Goal: Complete application form: Complete application form

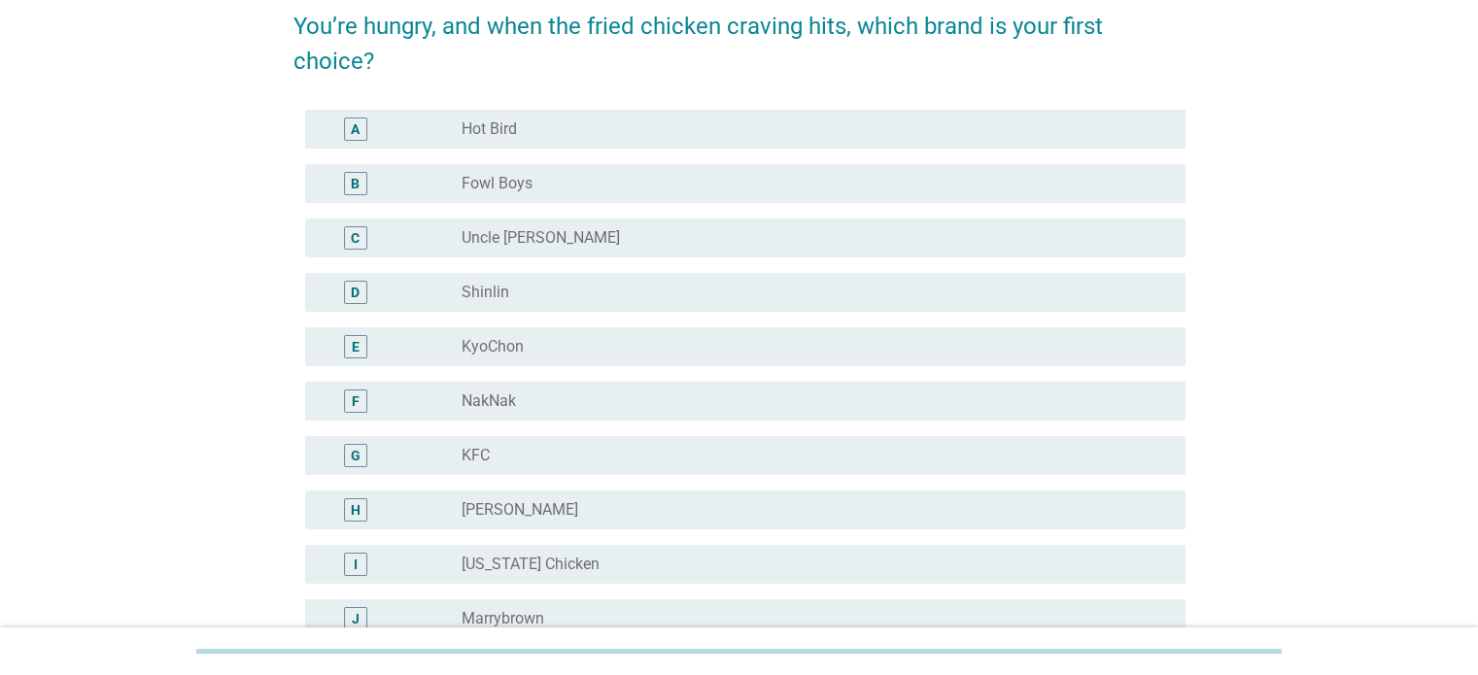
click at [524, 450] on div "radio_button_unchecked KFC" at bounding box center [808, 455] width 692 height 19
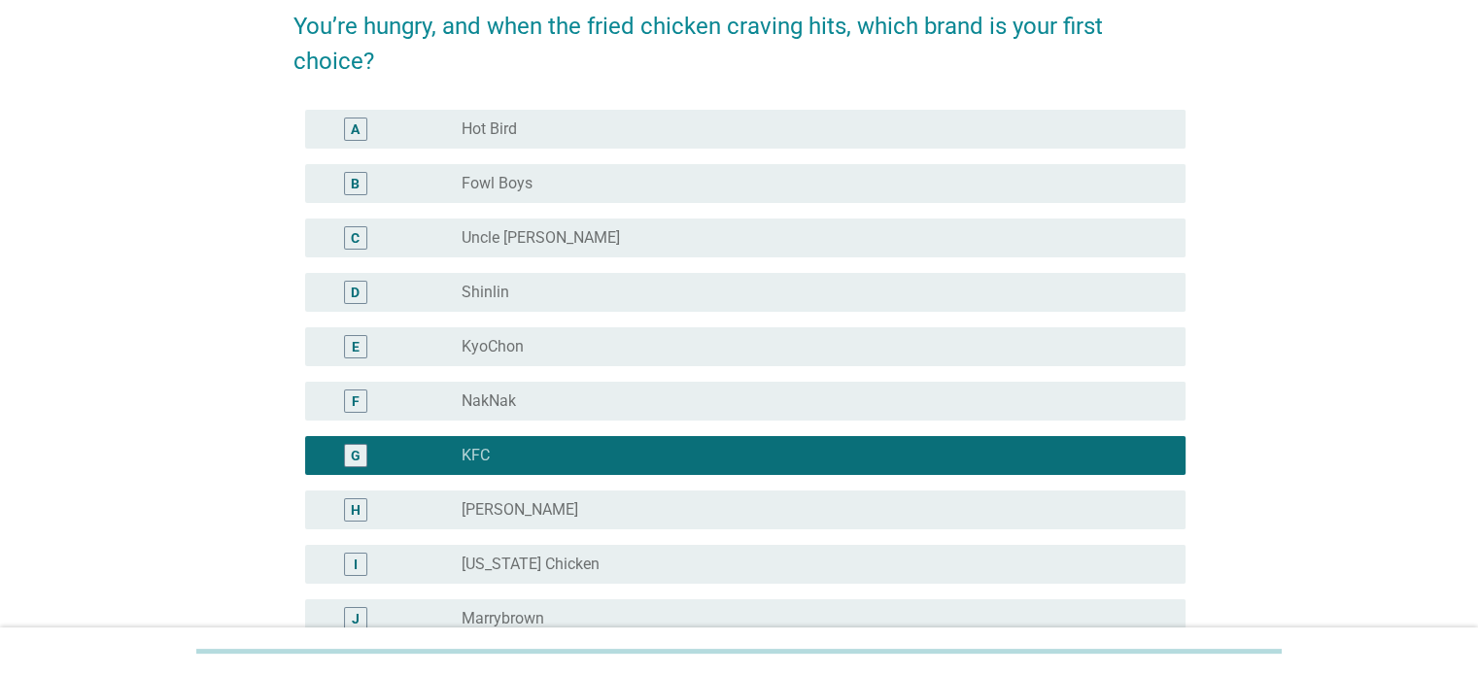
scroll to position [194, 0]
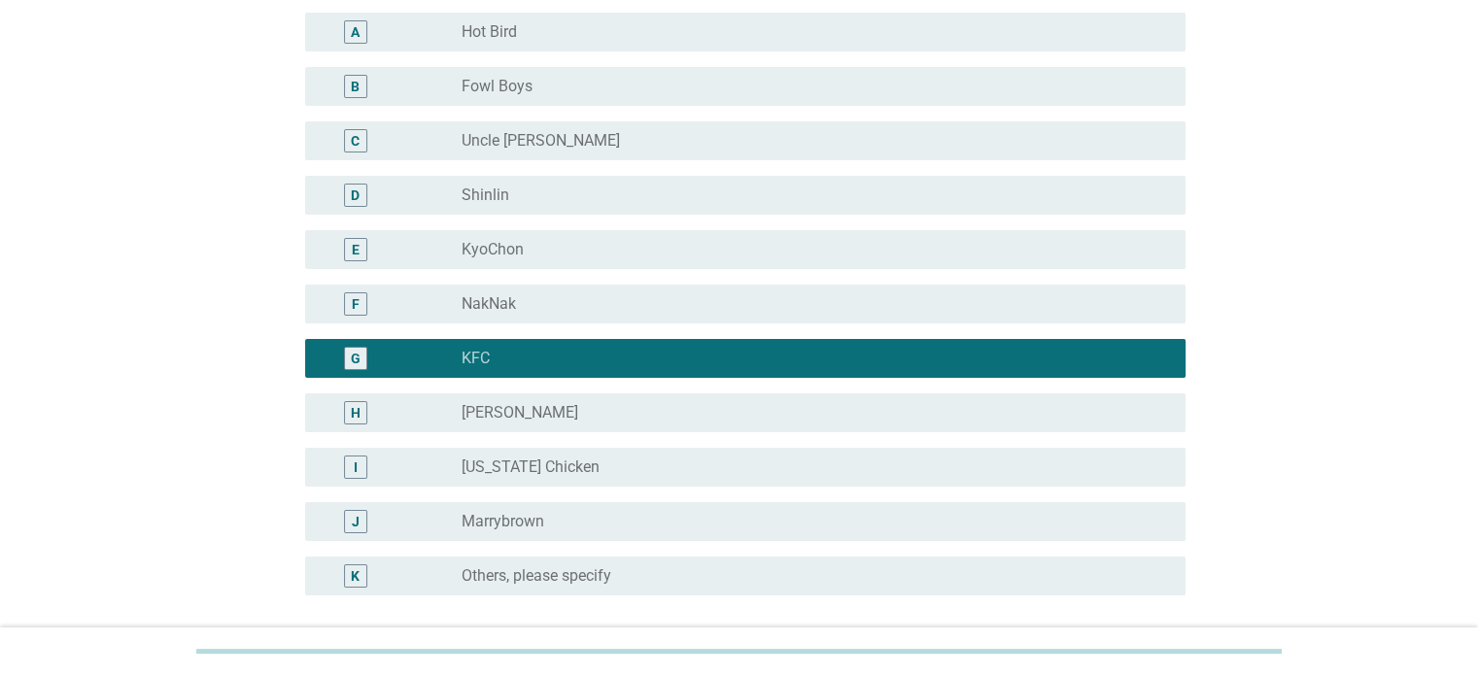
click at [530, 413] on label "[PERSON_NAME]" at bounding box center [520, 412] width 117 height 19
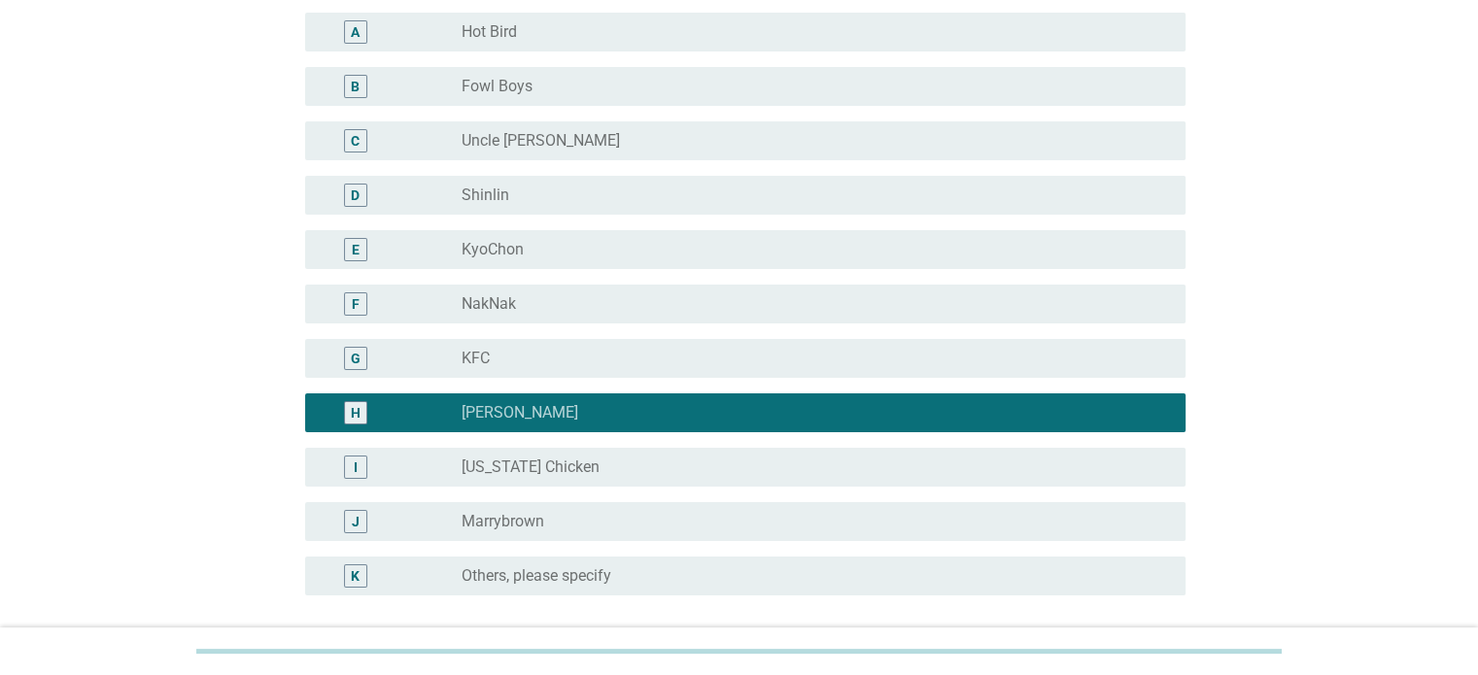
click at [589, 360] on div "radio_button_unchecked KFC" at bounding box center [808, 358] width 692 height 19
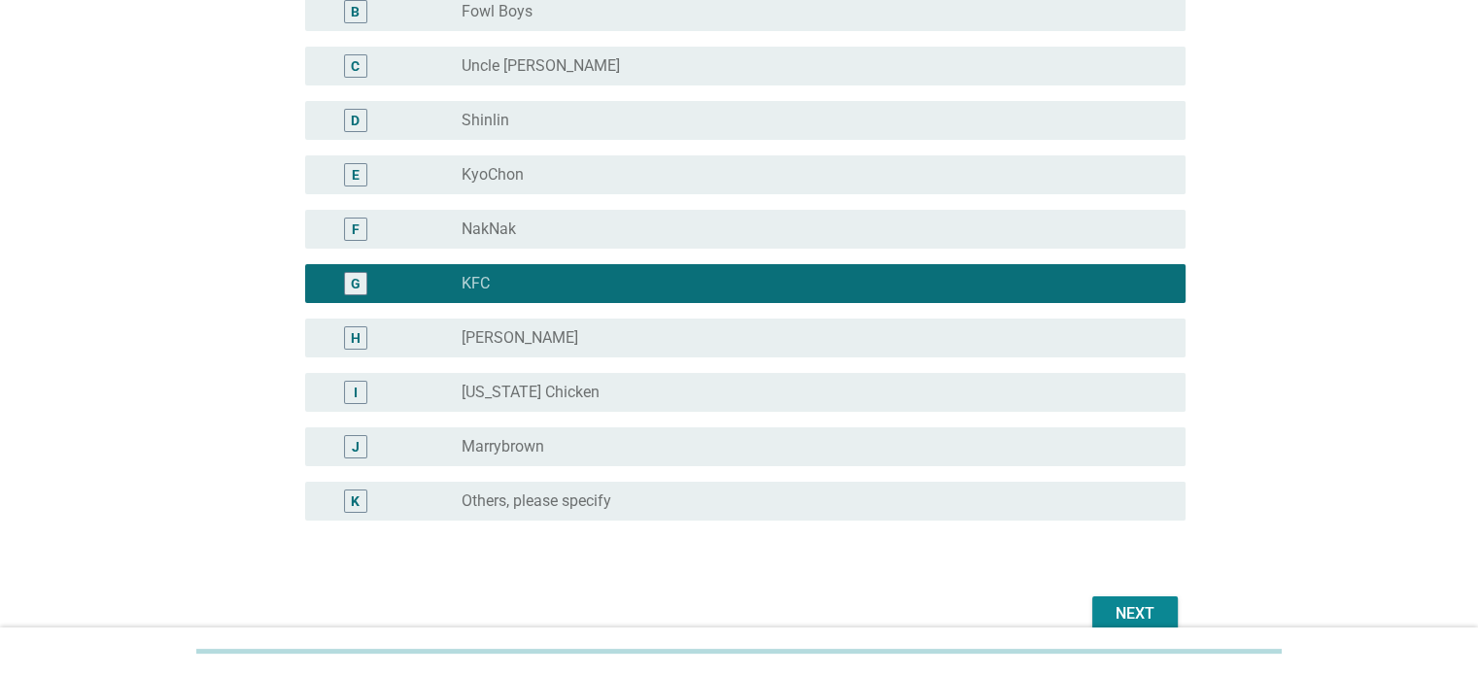
scroll to position [389, 0]
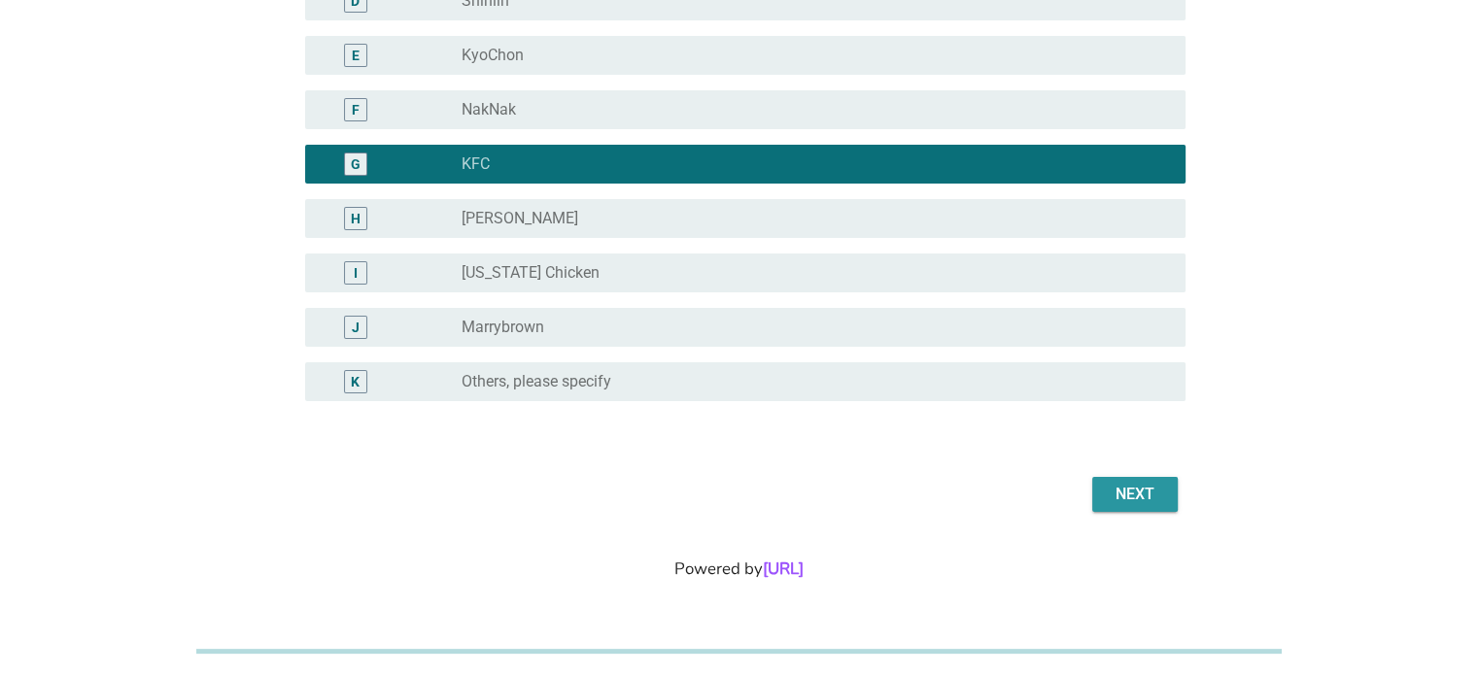
click at [1131, 487] on div "Next" at bounding box center [1135, 494] width 54 height 23
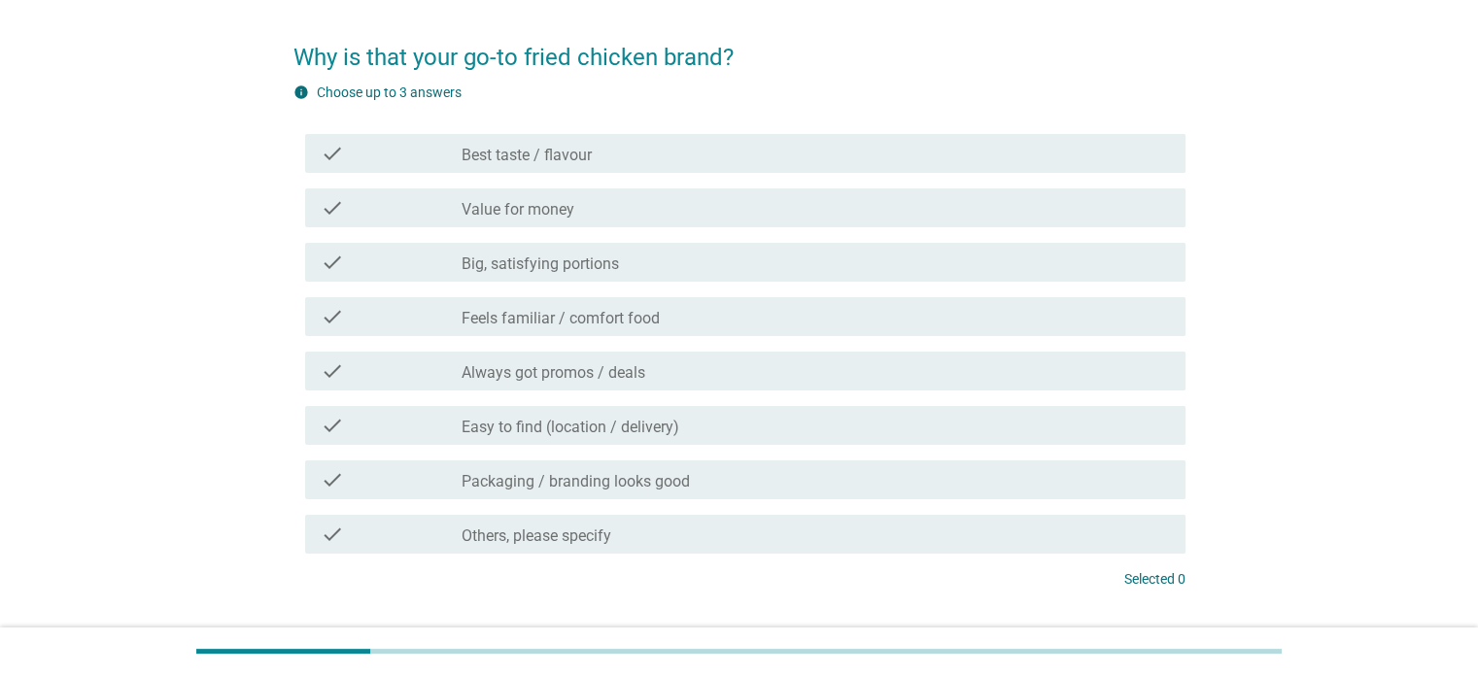
scroll to position [97, 0]
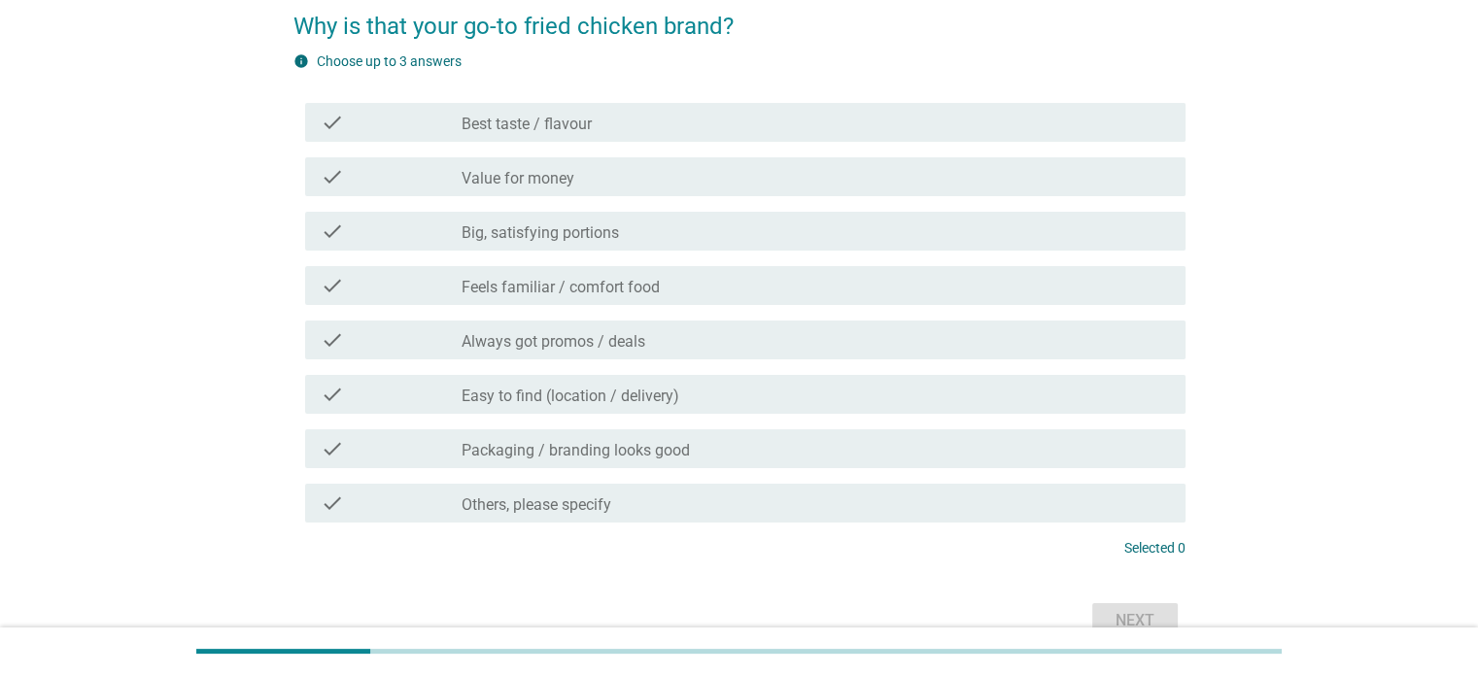
click at [559, 123] on label "Best taste / flavour" at bounding box center [527, 124] width 130 height 19
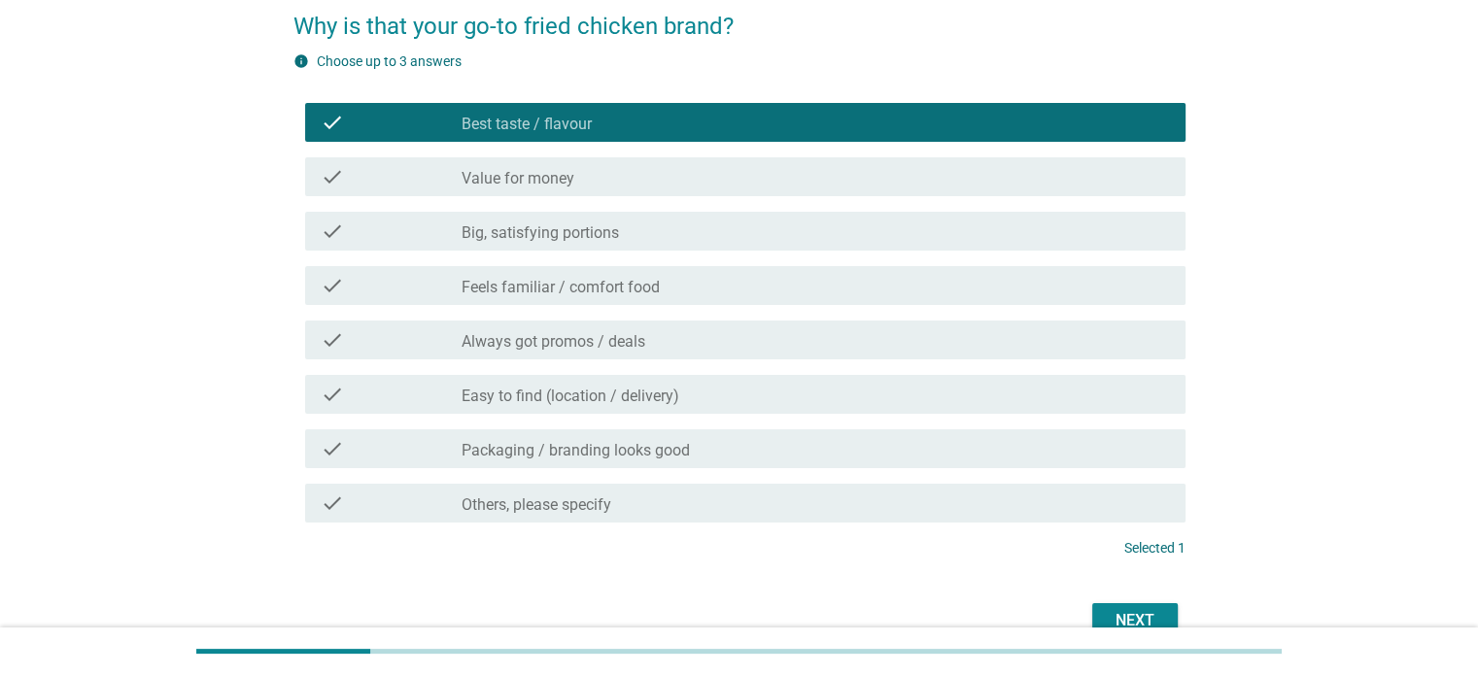
drag, startPoint x: 556, startPoint y: 283, endPoint x: 563, endPoint y: 291, distance: 10.3
click at [563, 291] on label "Feels familiar / comfort food" at bounding box center [561, 287] width 198 height 19
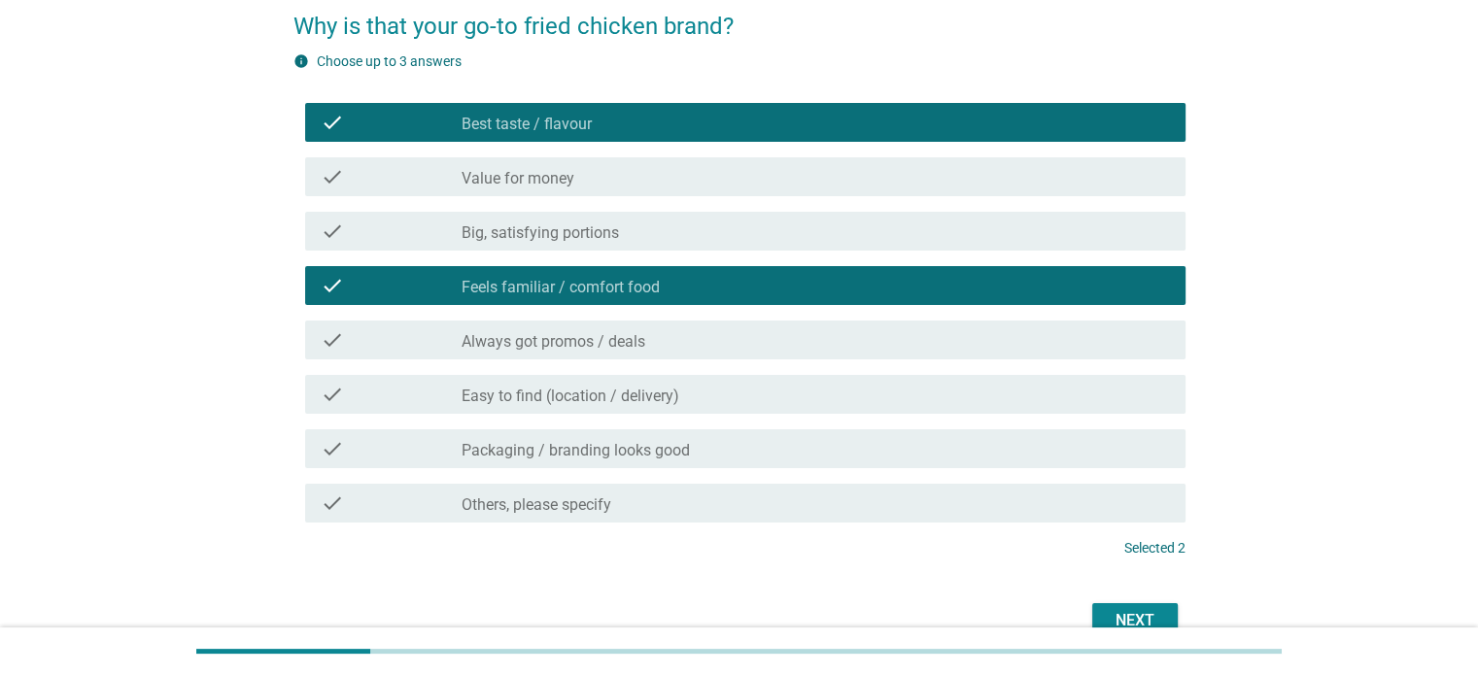
click at [587, 399] on label "Easy to find (location / delivery)" at bounding box center [571, 396] width 218 height 19
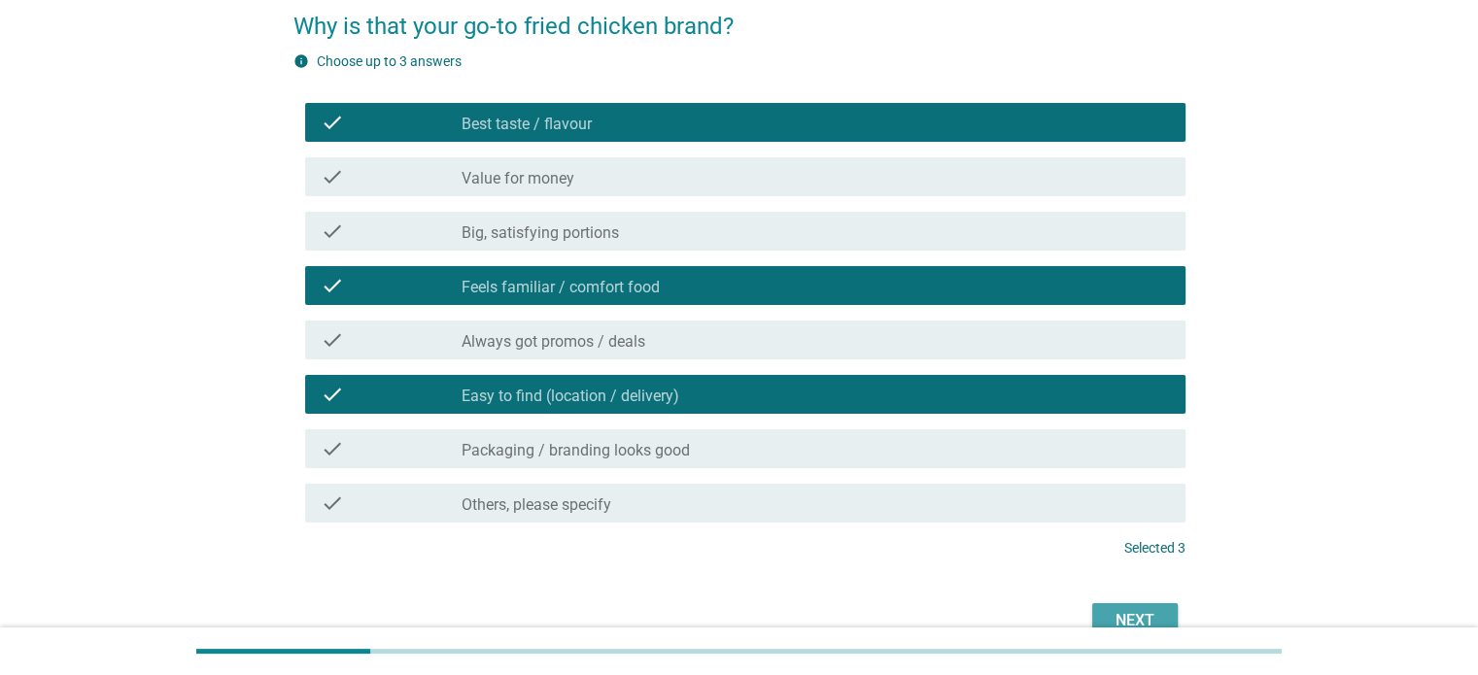
click at [1150, 609] on div "Next" at bounding box center [1135, 620] width 54 height 23
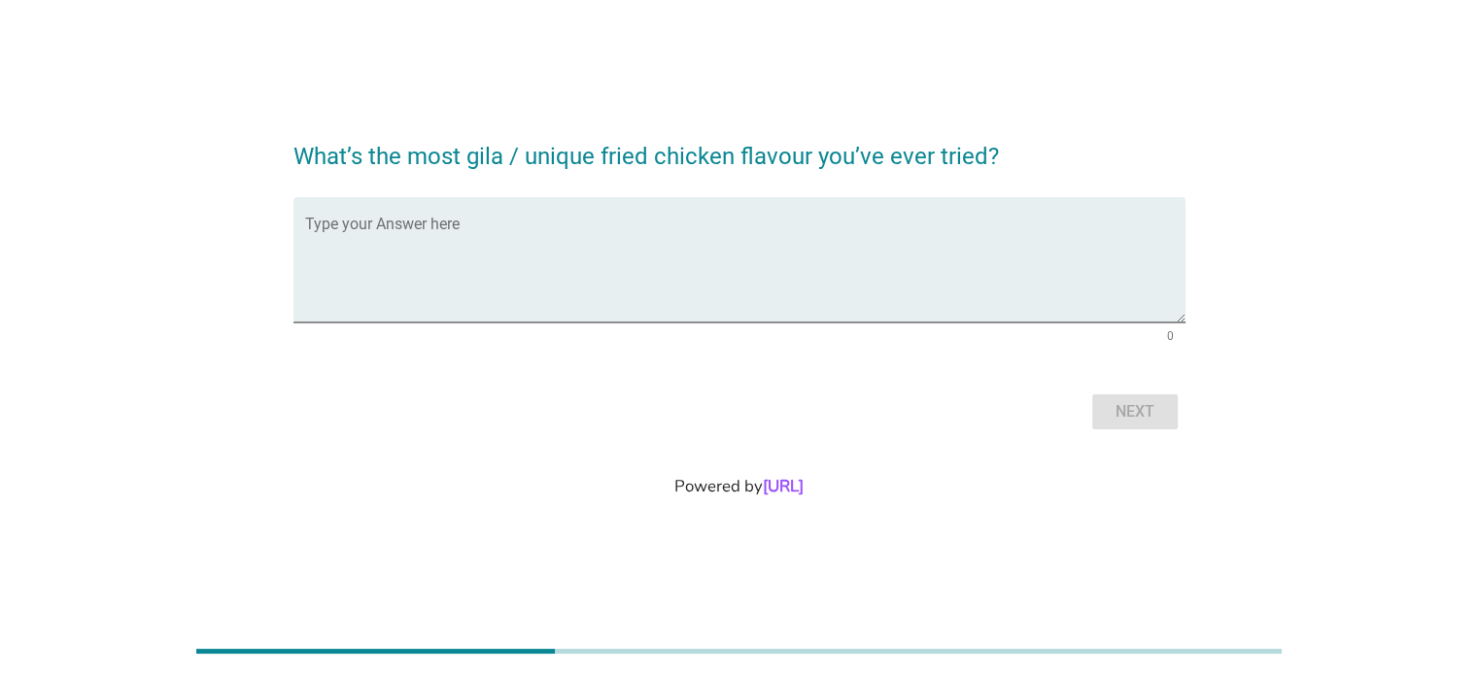
scroll to position [0, 0]
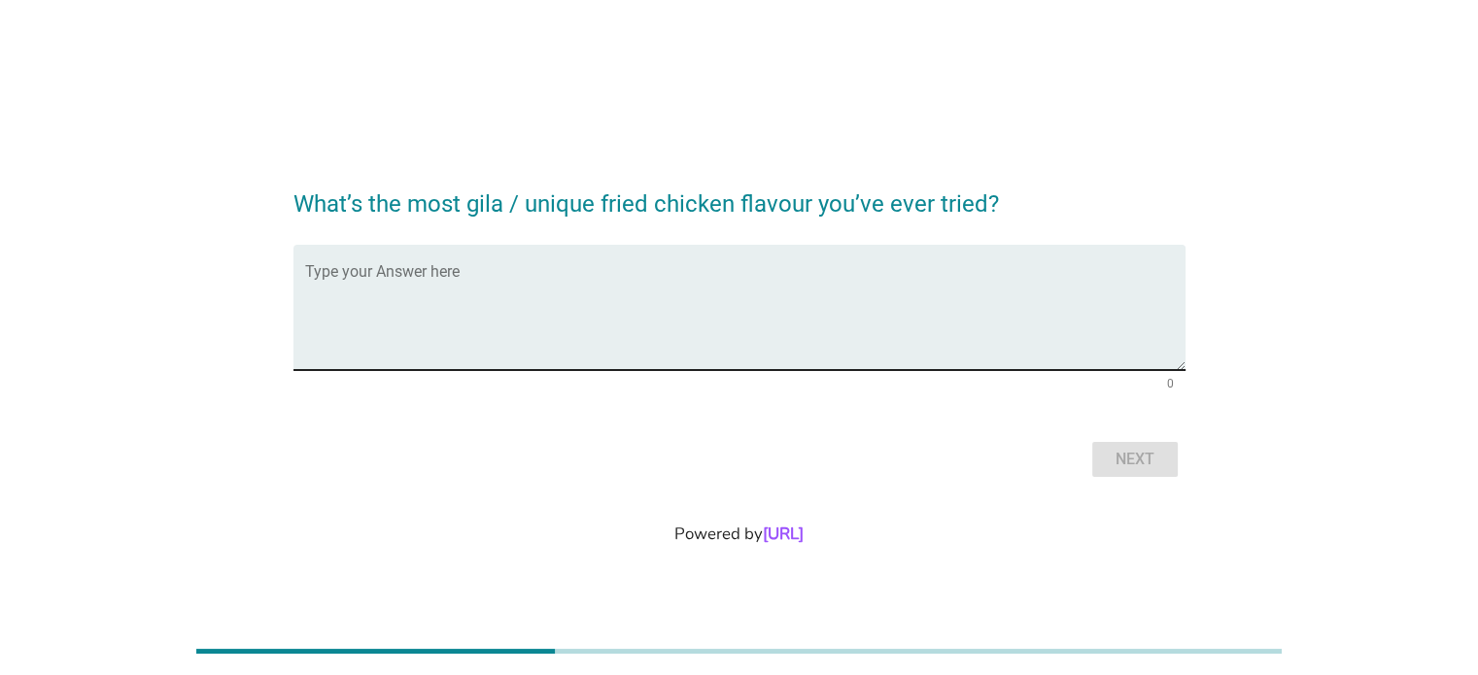
click at [499, 313] on textarea "Type your Answer here" at bounding box center [745, 319] width 880 height 102
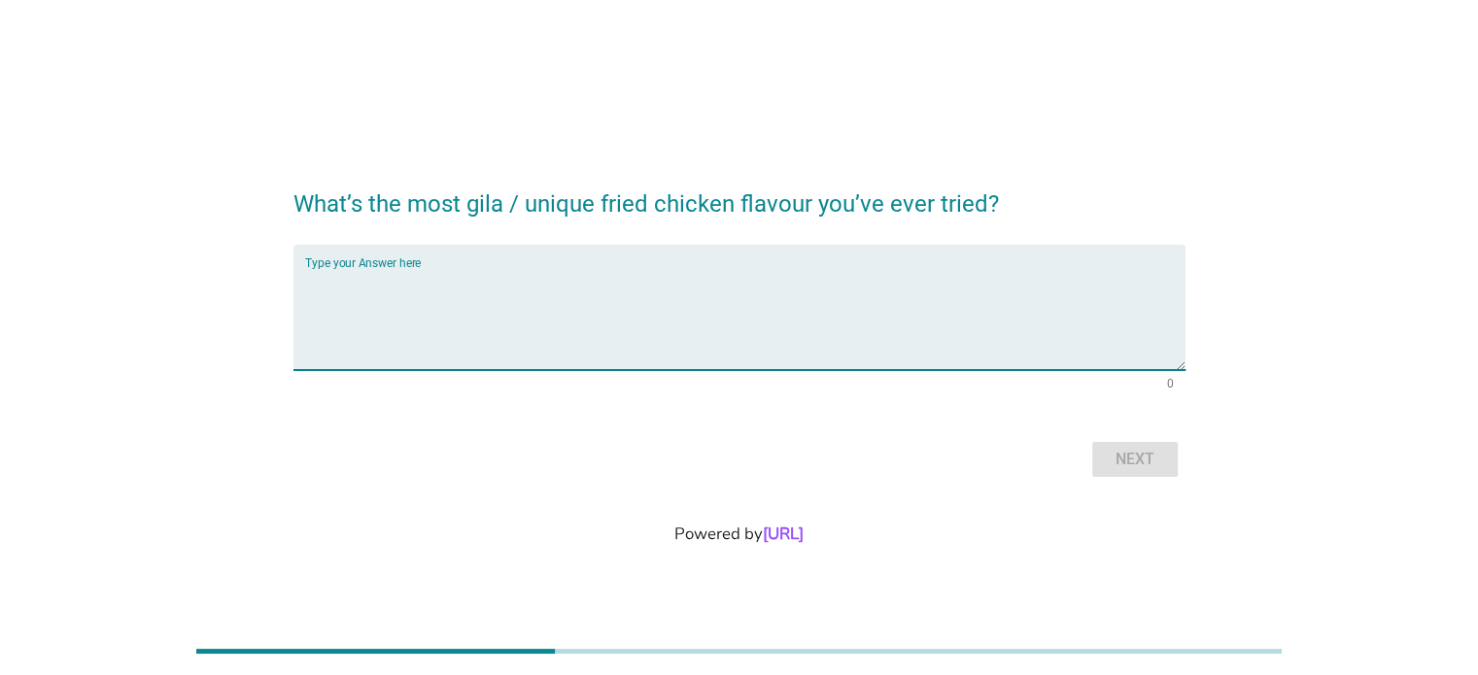
click at [494, 276] on textarea "Type your Answer here" at bounding box center [745, 319] width 880 height 102
click at [338, 292] on textarea "Type your Answer here" at bounding box center [745, 319] width 880 height 102
click at [342, 350] on textarea "Type your Answer here" at bounding box center [745, 319] width 880 height 102
click at [331, 298] on textarea "Type your Answer here" at bounding box center [745, 319] width 880 height 102
type textarea "N/A"
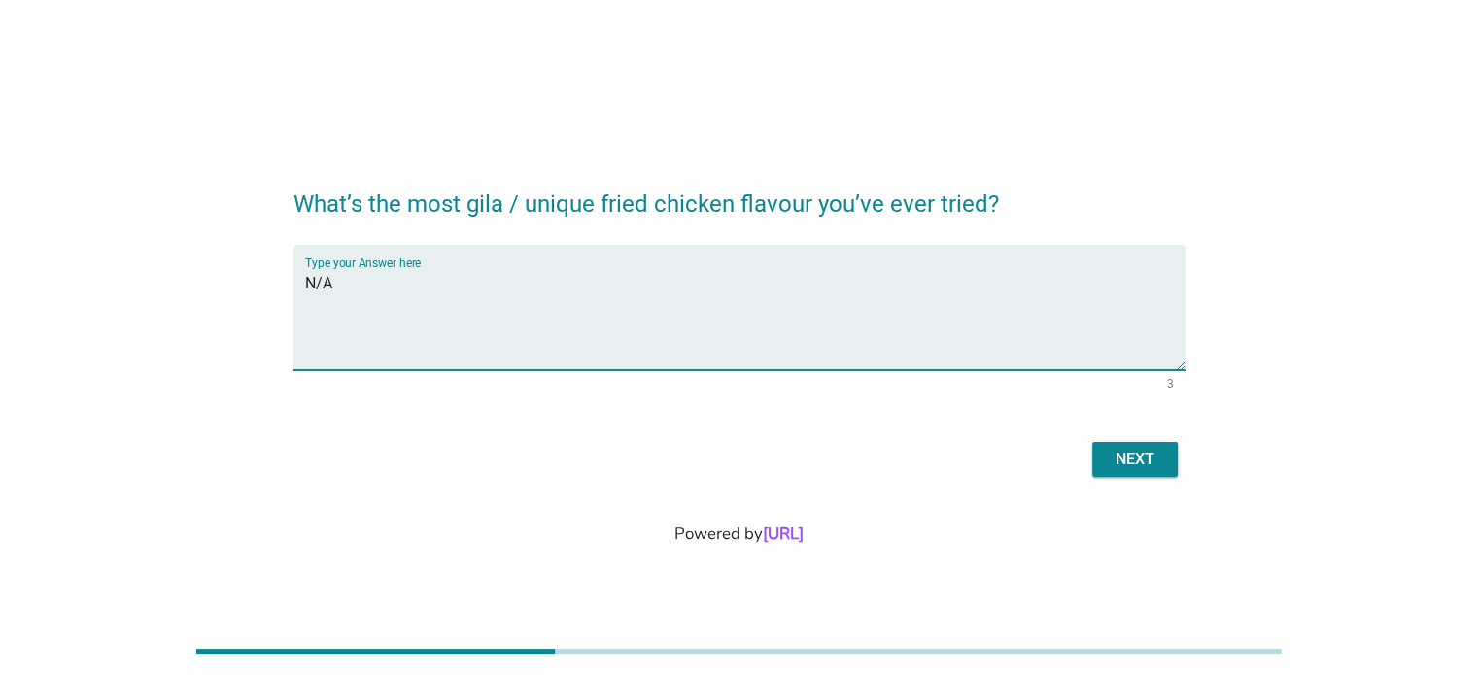
click at [1114, 454] on div "Next" at bounding box center [1135, 459] width 54 height 23
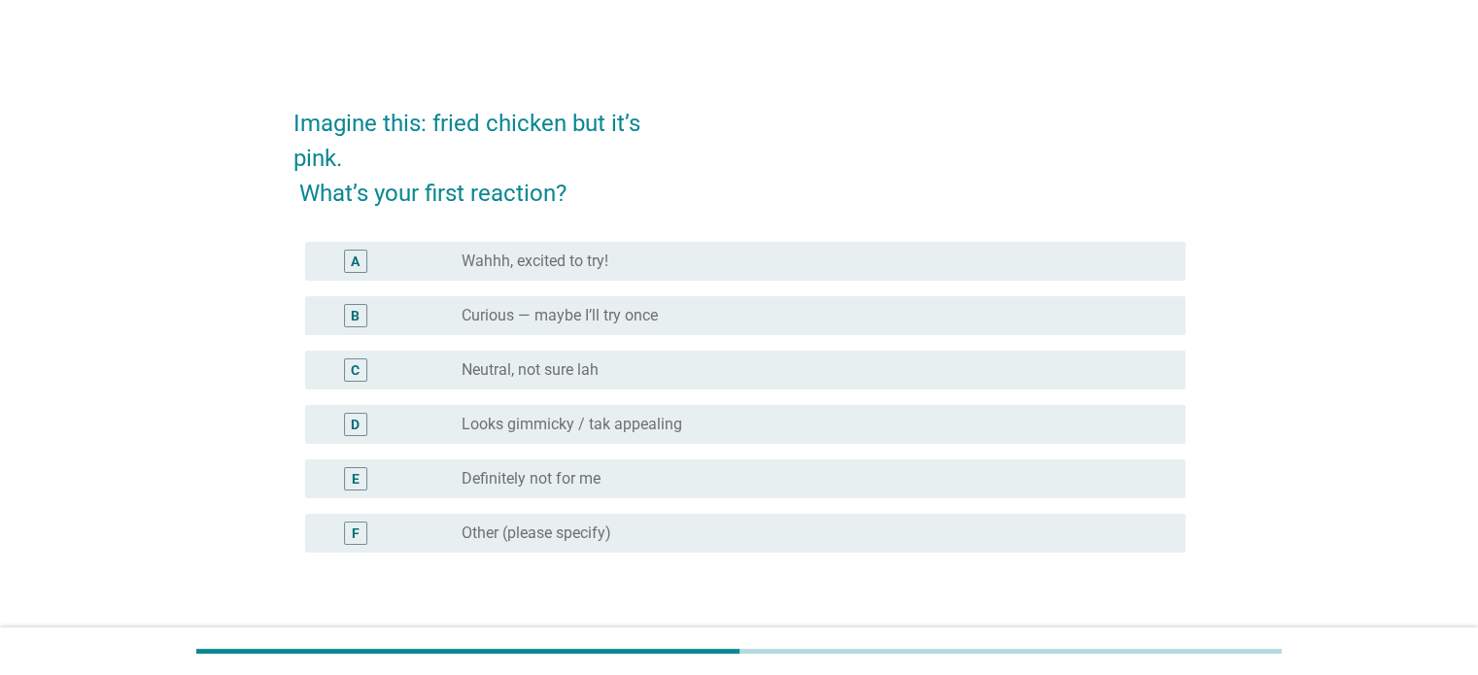
click at [592, 317] on label "Curious — maybe I’ll try once" at bounding box center [560, 315] width 196 height 19
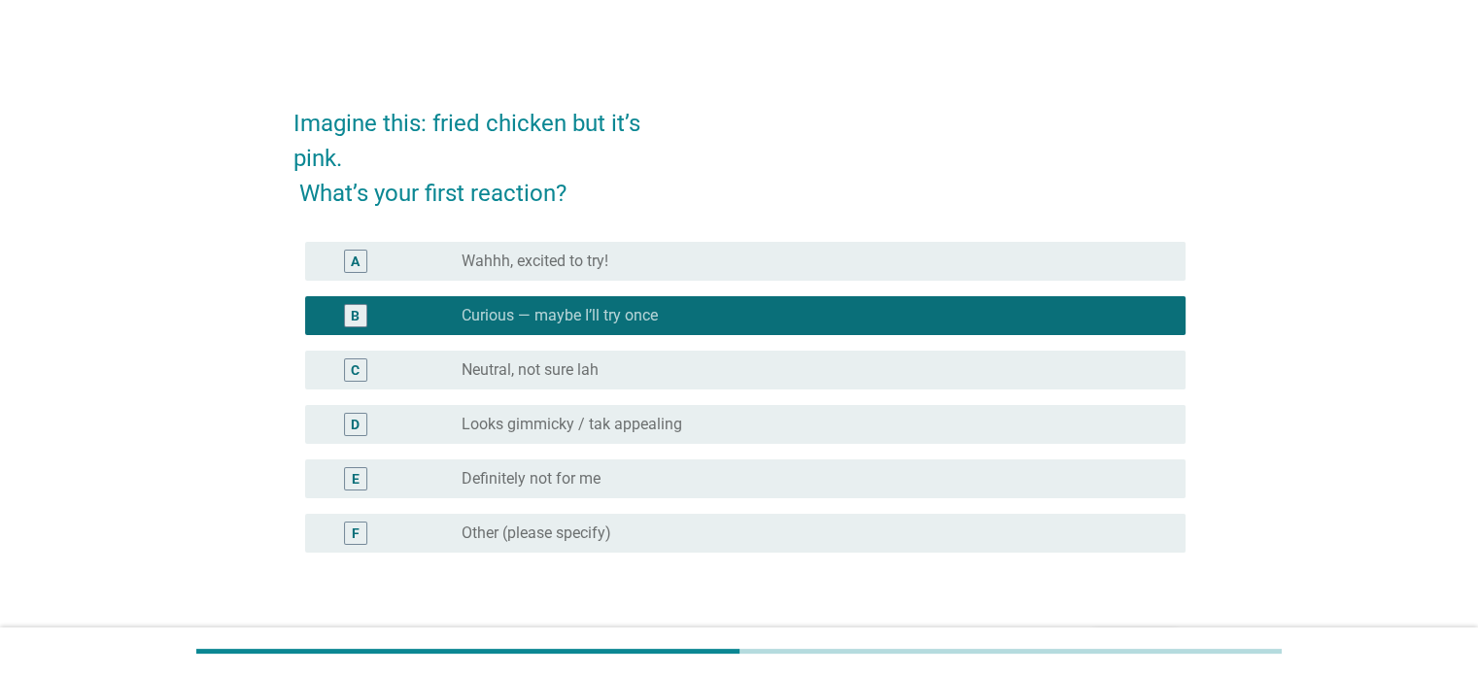
scroll to position [97, 0]
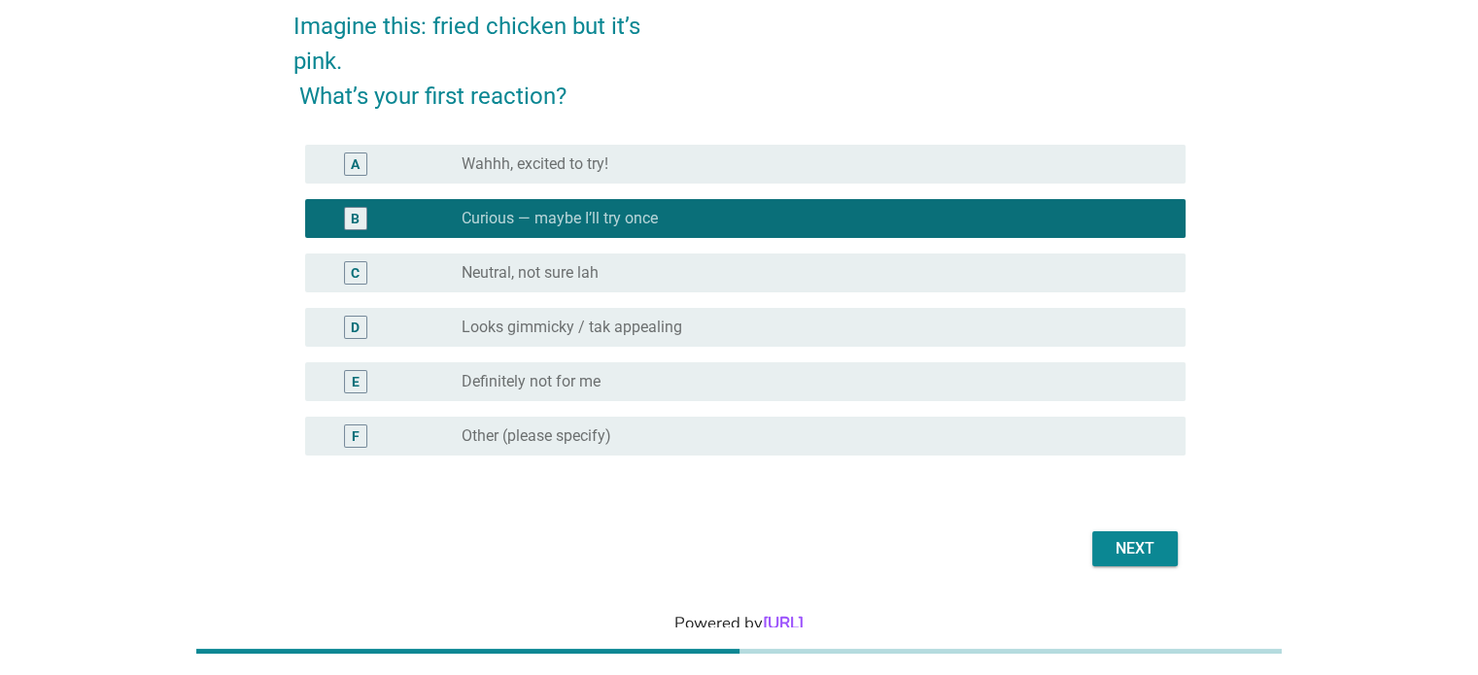
click at [497, 268] on label "Neutral, not sure lah" at bounding box center [530, 272] width 137 height 19
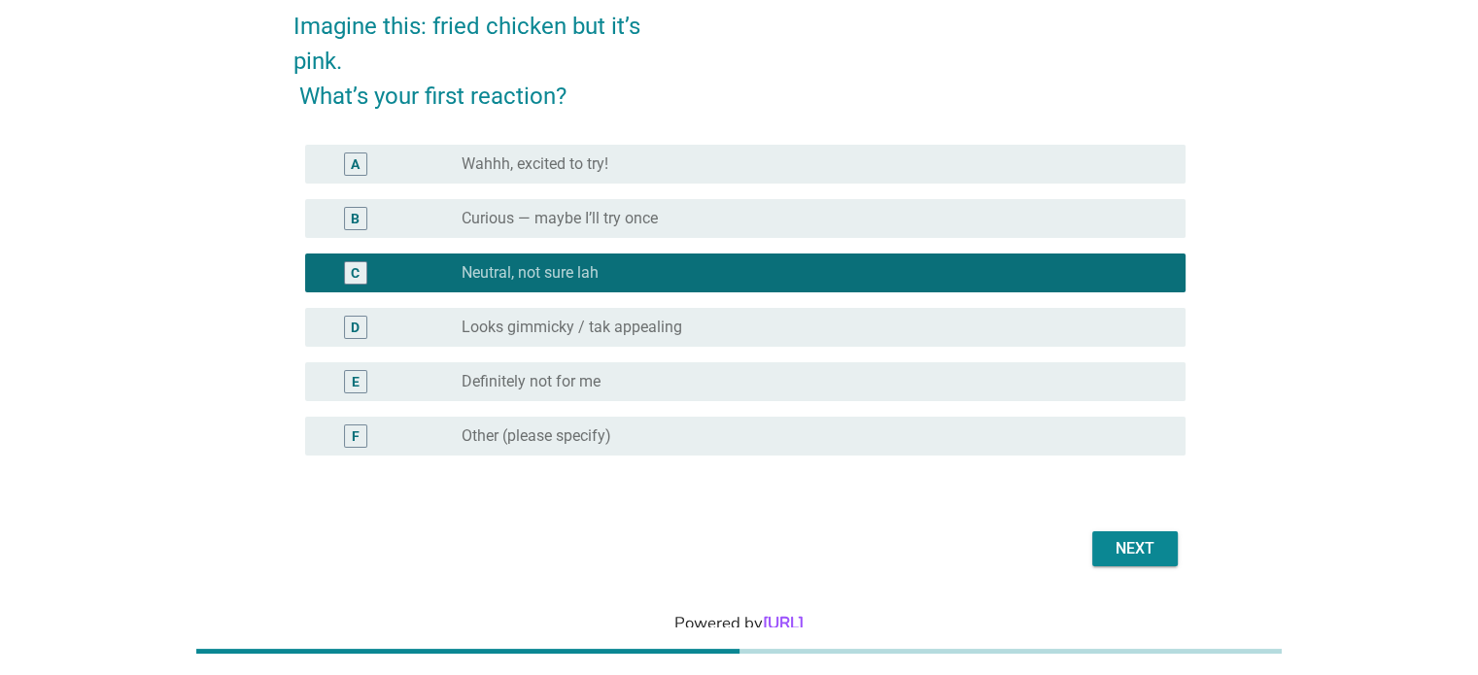
click at [443, 203] on div "B radio_button_unchecked Curious — maybe I’ll try once" at bounding box center [745, 218] width 880 height 39
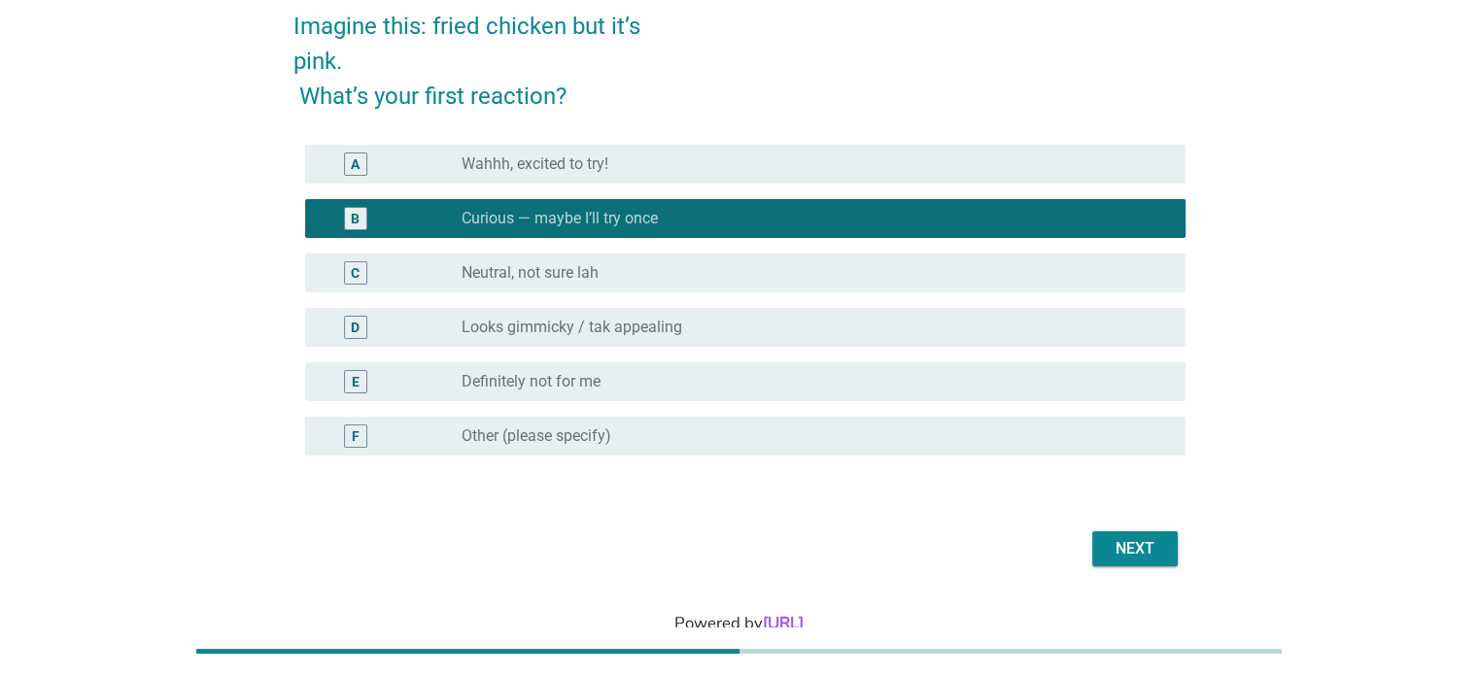
click at [1115, 562] on button "Next" at bounding box center [1135, 548] width 86 height 35
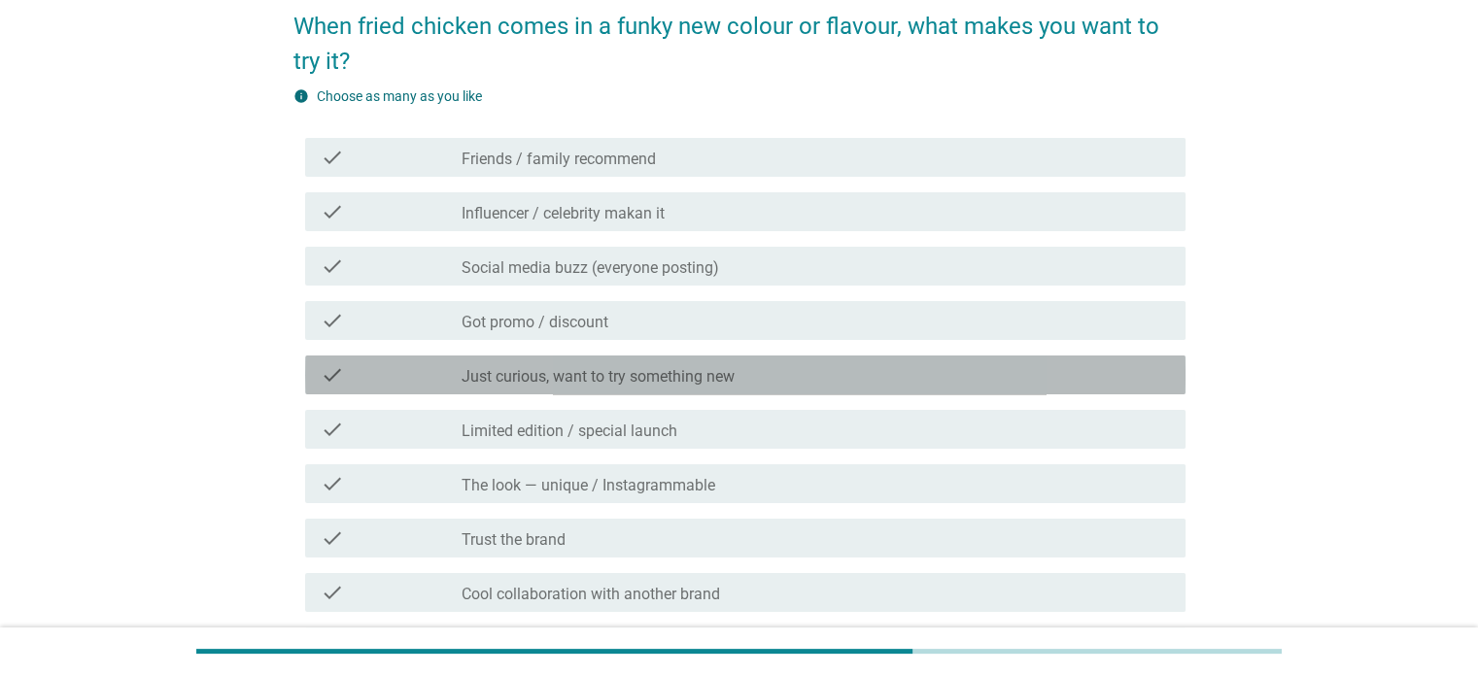
click at [575, 376] on label "Just curious, want to try something new" at bounding box center [598, 376] width 273 height 19
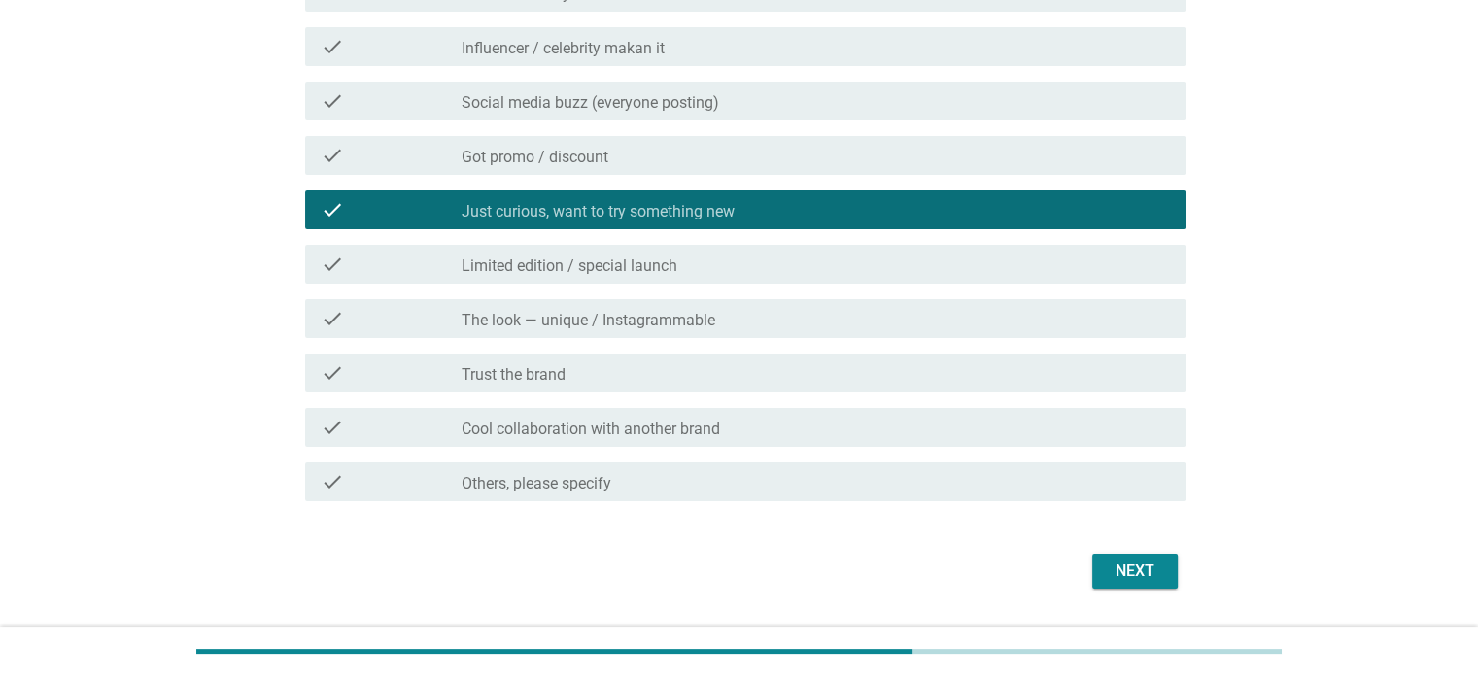
scroll to position [291, 0]
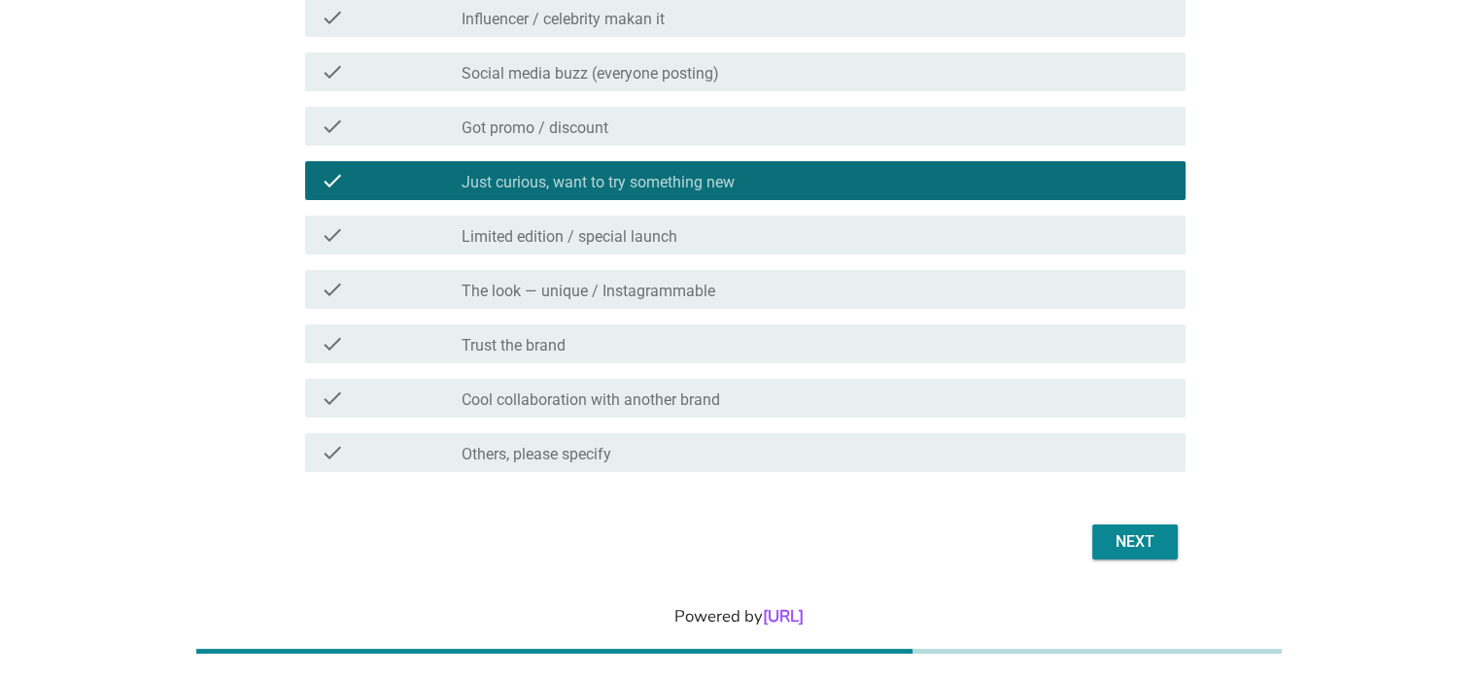
click at [1166, 552] on button "Next" at bounding box center [1135, 542] width 86 height 35
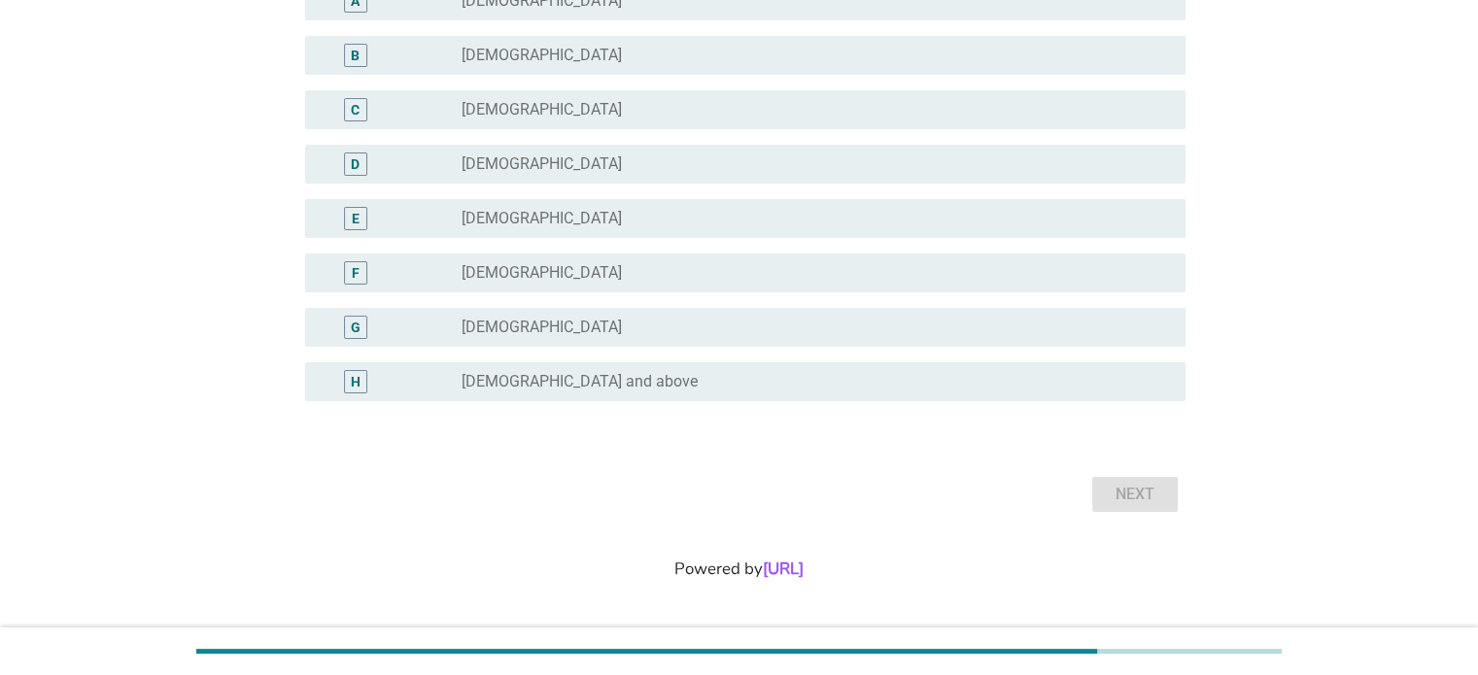
scroll to position [0, 0]
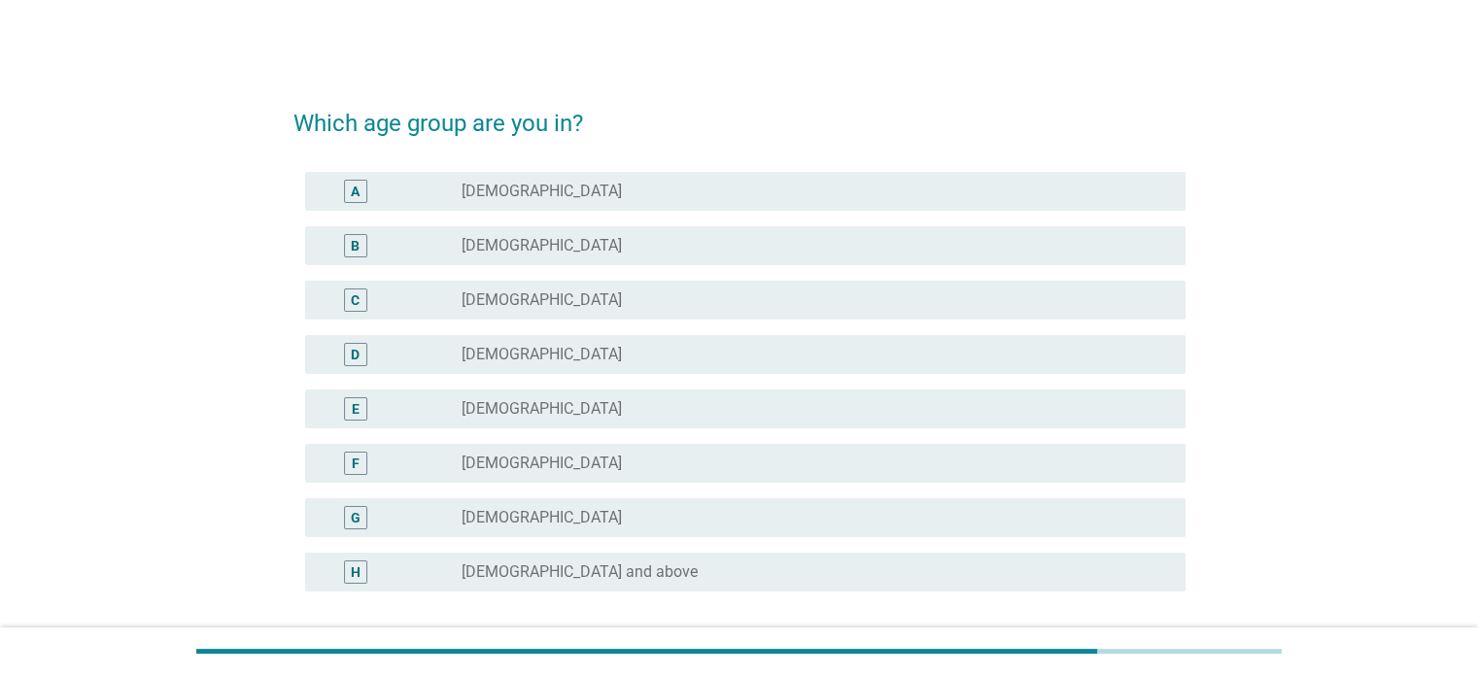
click at [536, 306] on label "[DEMOGRAPHIC_DATA]" at bounding box center [542, 300] width 160 height 19
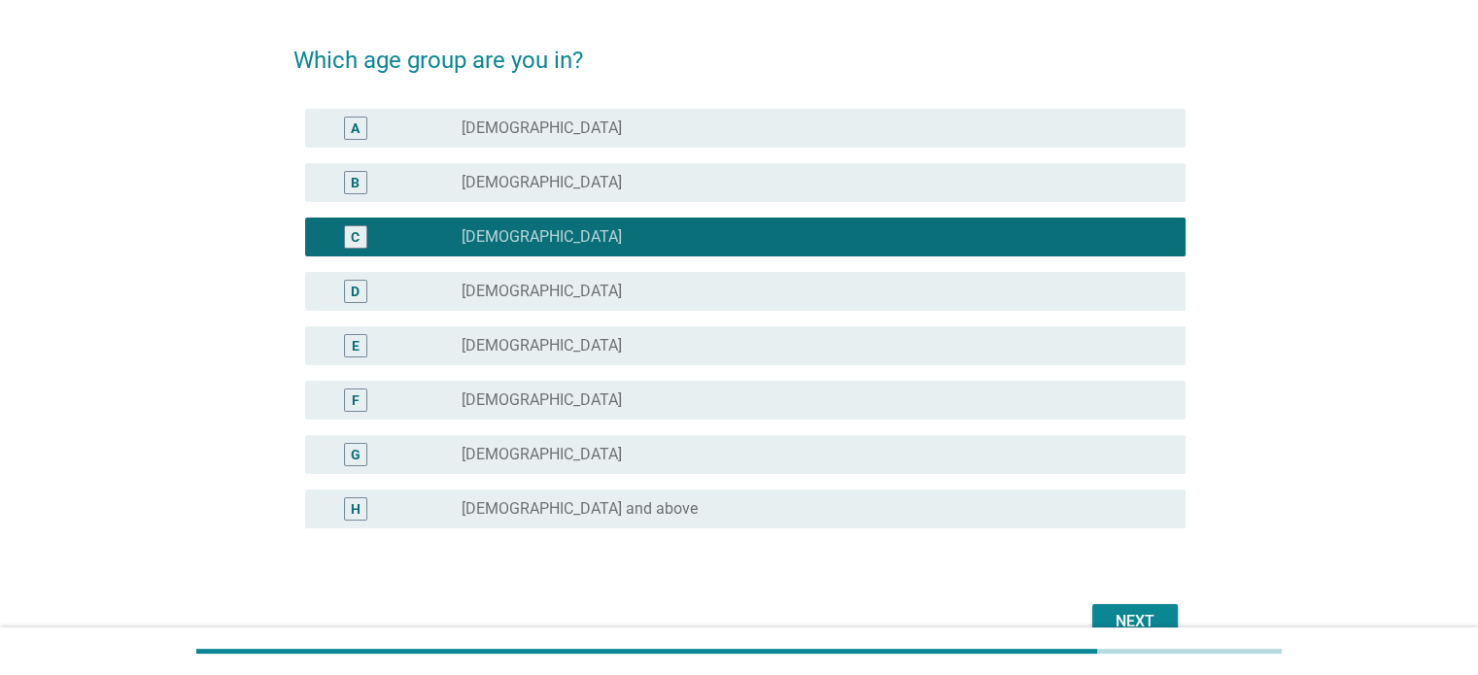
scroll to position [97, 0]
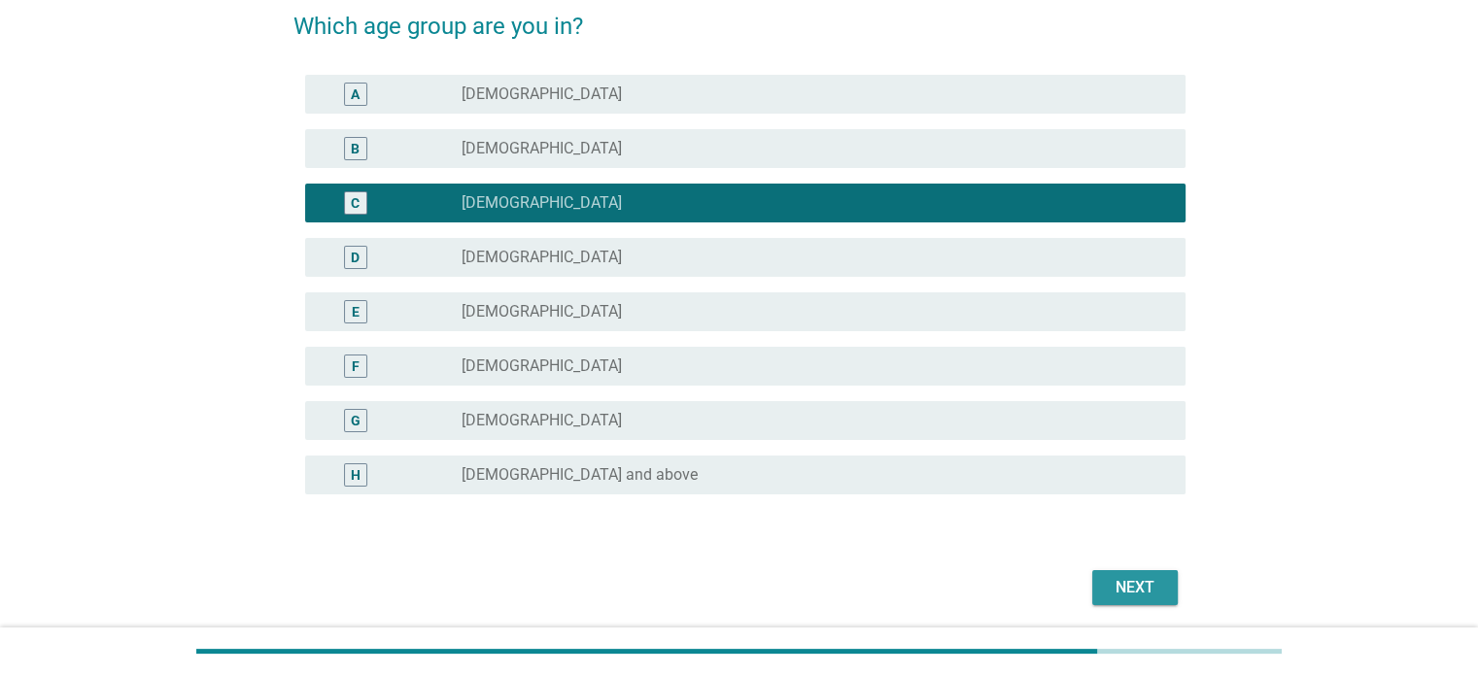
click at [1125, 574] on button "Next" at bounding box center [1135, 587] width 86 height 35
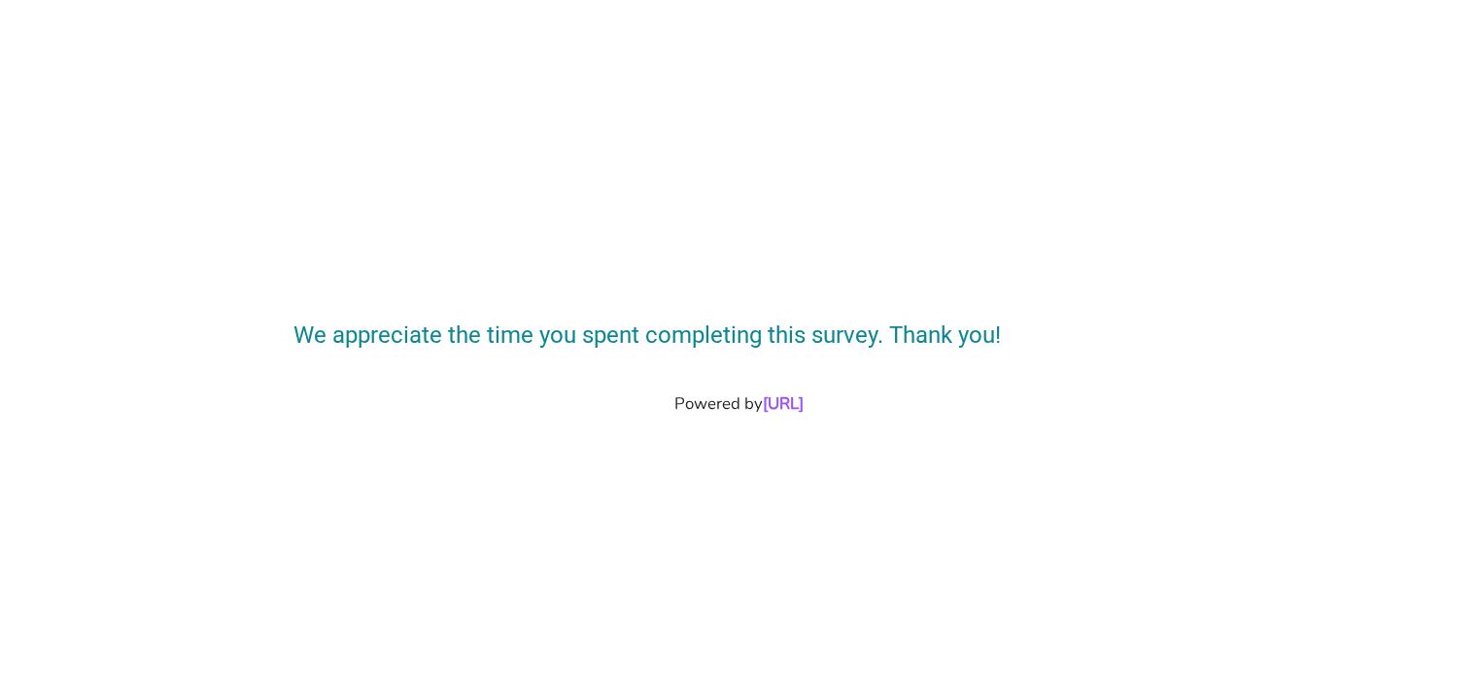
scroll to position [0, 0]
